Goal: Find specific page/section

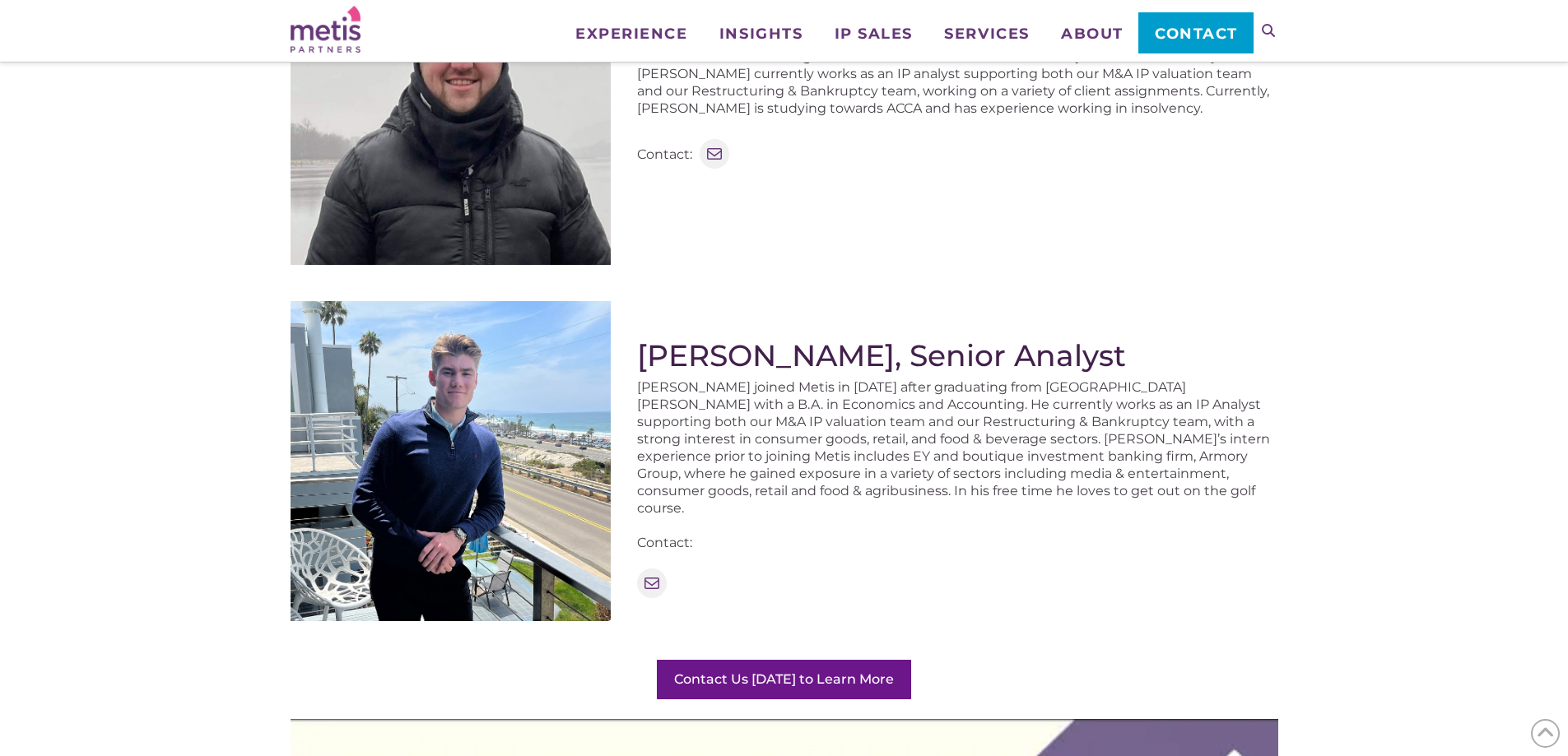
scroll to position [1811, 0]
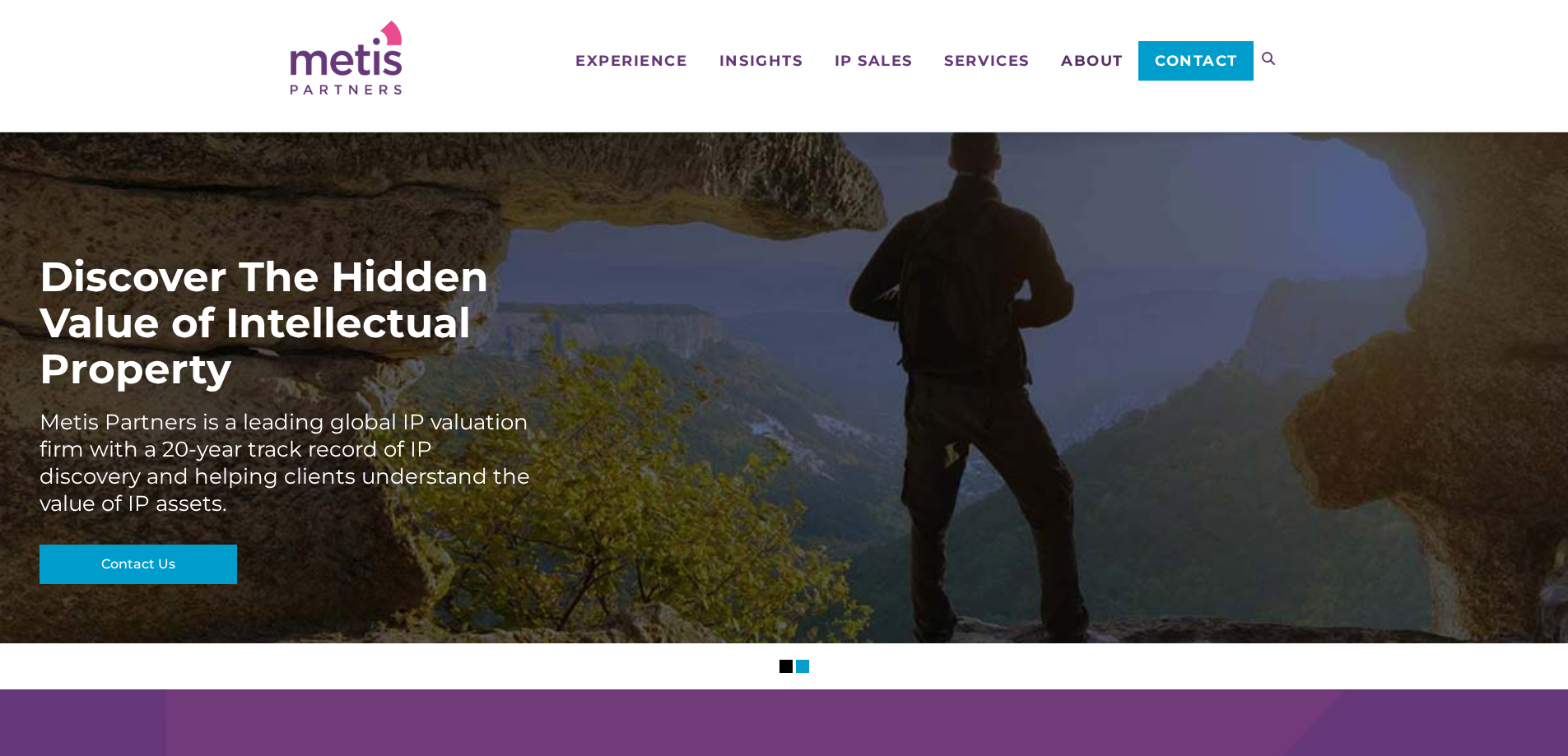
click at [1093, 65] on span "About" at bounding box center [1092, 60] width 62 height 14
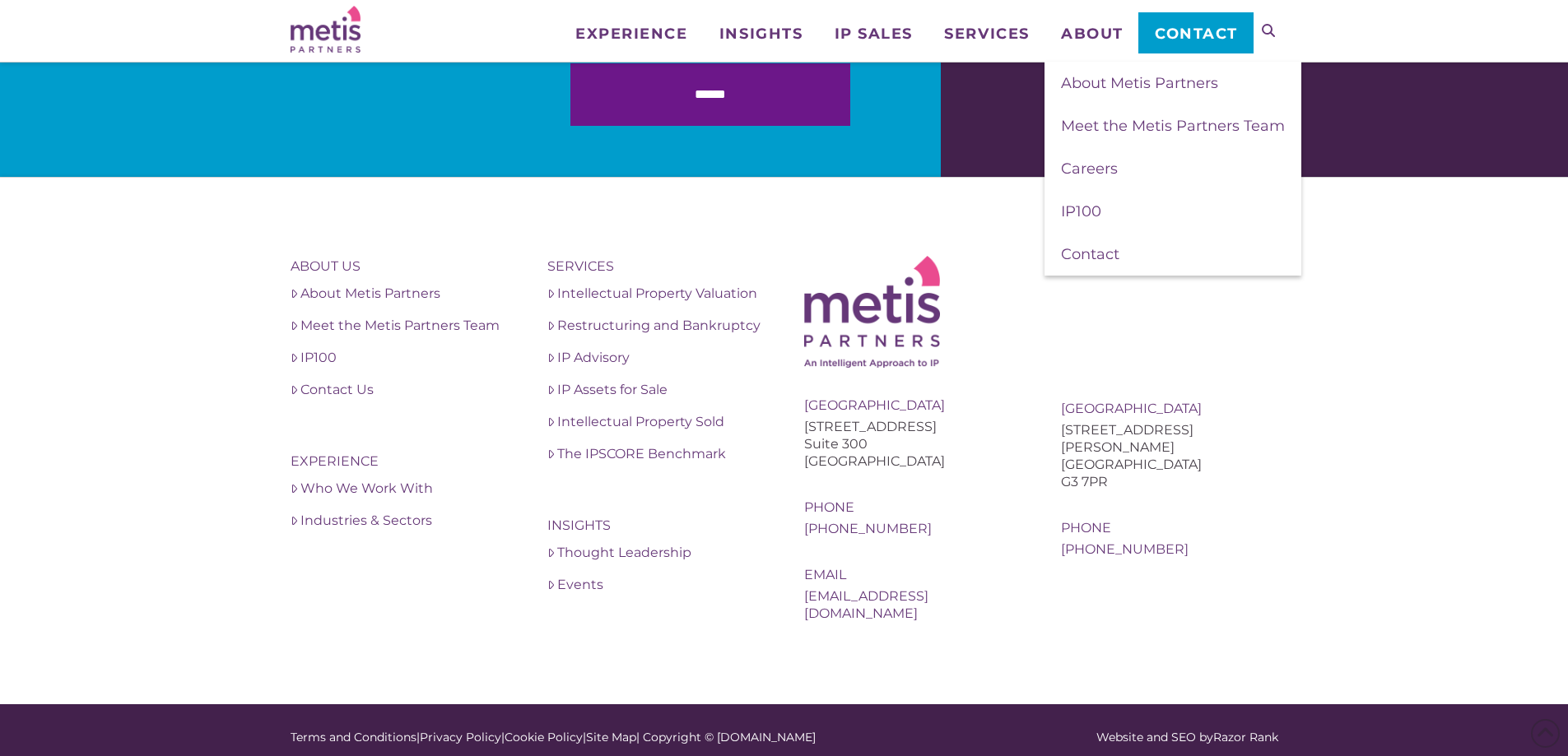
scroll to position [5780, 0]
